Goal: Task Accomplishment & Management: Complete application form

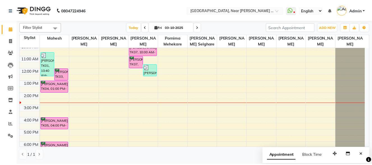
scroll to position [61, 0]
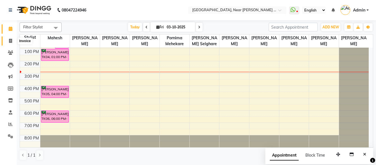
click at [9, 40] on icon at bounding box center [10, 41] width 3 height 4
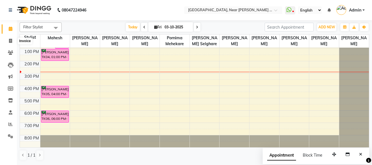
select select "service"
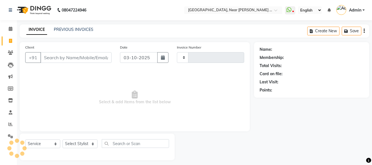
type input "0128"
select select "5103"
click at [49, 55] on input "Client" at bounding box center [75, 57] width 71 height 11
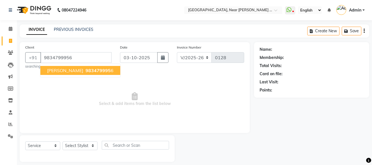
type input "9834799956"
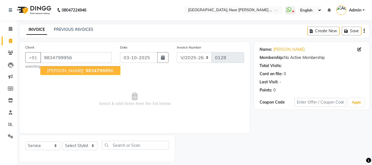
click at [69, 70] on span "[PERSON_NAME]" at bounding box center [65, 71] width 36 height 6
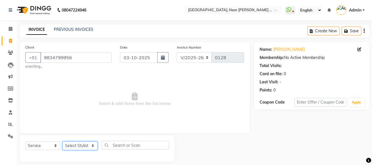
click at [78, 144] on select "Select Stylist [PERSON_NAME] [PERSON_NAME] [PERSON_NAME] Agare Mahesh Pornima M…" at bounding box center [79, 145] width 35 height 9
select select "32229"
click at [62, 141] on select "Select Stylist [PERSON_NAME] [PERSON_NAME] [PERSON_NAME] Agare Mahesh Pornima M…" at bounding box center [79, 145] width 35 height 9
click at [73, 92] on span "Select & add items from the list below" at bounding box center [134, 99] width 219 height 56
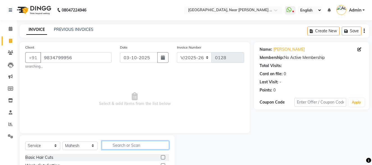
click at [121, 147] on input "text" at bounding box center [135, 145] width 67 height 9
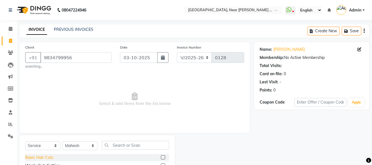
click at [28, 158] on div "Basic Hair Cuts" at bounding box center [39, 157] width 28 height 6
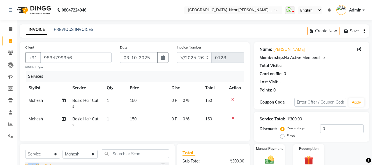
checkbox input "false"
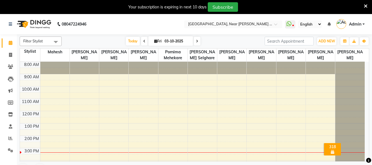
click at [367, 6] on icon at bounding box center [366, 6] width 4 height 5
